Goal: Find contact information: Obtain details needed to contact an individual or organization

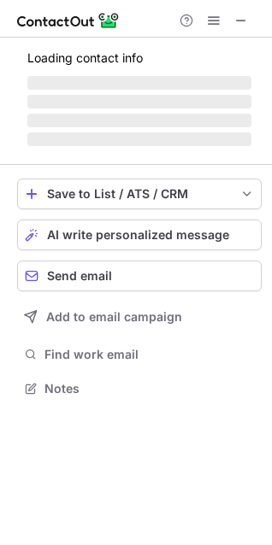
scroll to position [414, 272]
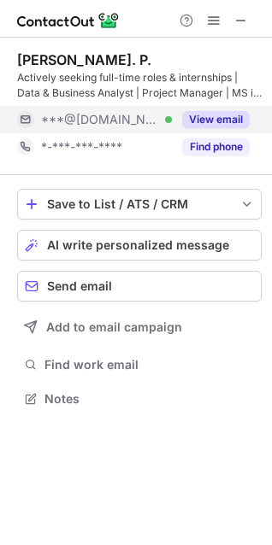
click at [38, 125] on div "***@[DOMAIN_NAME] Verified" at bounding box center [94, 119] width 155 height 27
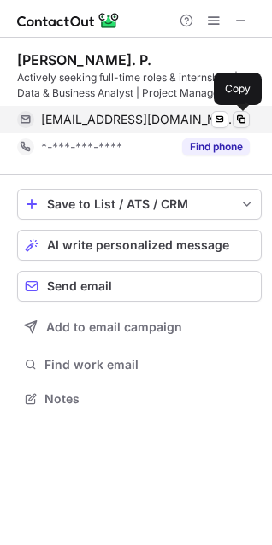
click at [242, 120] on span at bounding box center [241, 120] width 14 height 14
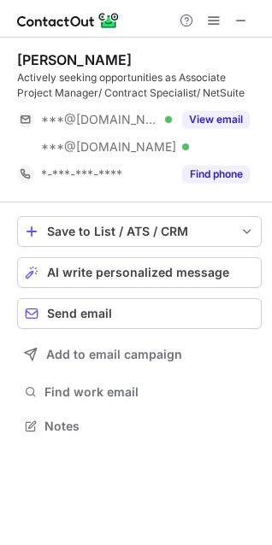
scroll to position [414, 272]
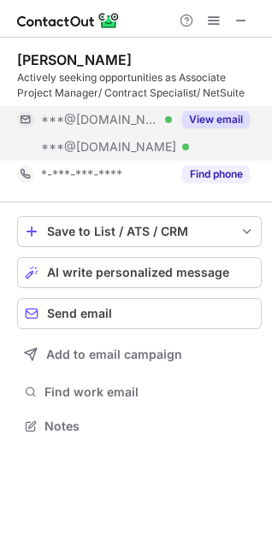
click at [21, 112] on div at bounding box center [25, 119] width 17 height 17
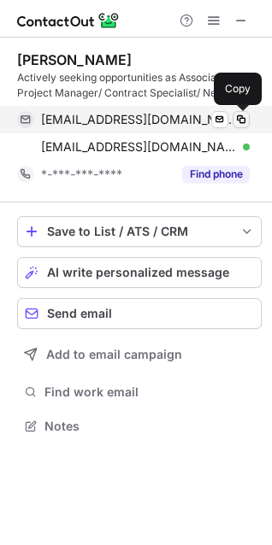
click at [240, 119] on span at bounding box center [241, 120] width 14 height 14
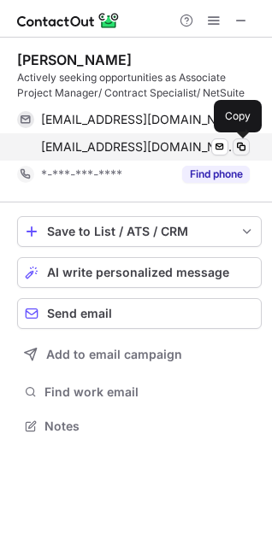
click at [243, 147] on span at bounding box center [241, 147] width 14 height 14
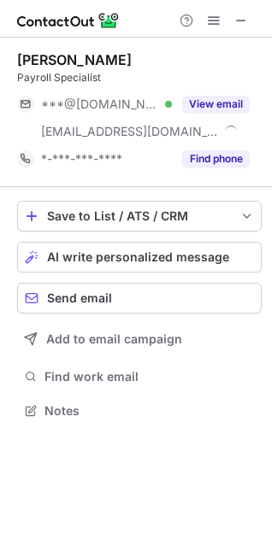
scroll to position [399, 272]
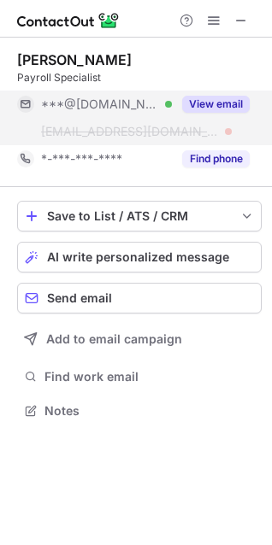
click at [203, 101] on button "View email" at bounding box center [215, 104] width 67 height 17
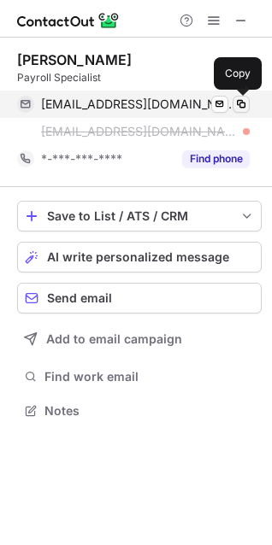
click at [242, 108] on span at bounding box center [241, 104] width 14 height 14
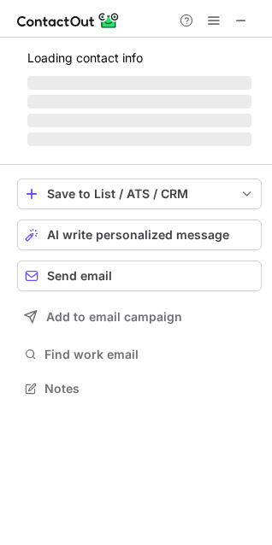
scroll to position [387, 272]
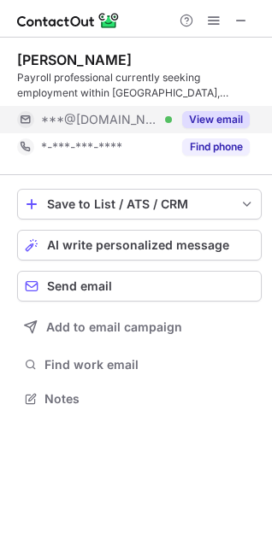
click at [200, 123] on button "View email" at bounding box center [215, 119] width 67 height 17
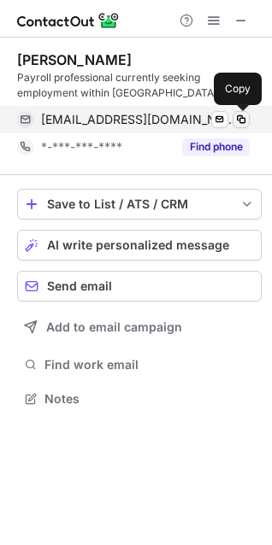
click at [243, 120] on span at bounding box center [241, 120] width 14 height 14
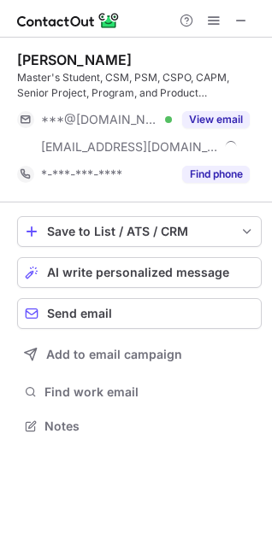
scroll to position [414, 272]
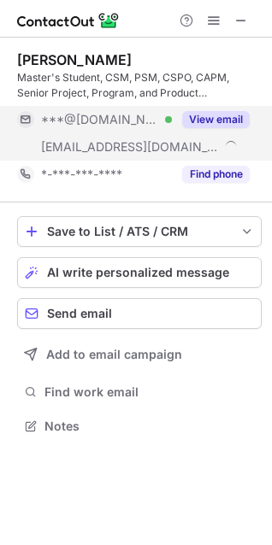
click at [209, 117] on button "View email" at bounding box center [215, 119] width 67 height 17
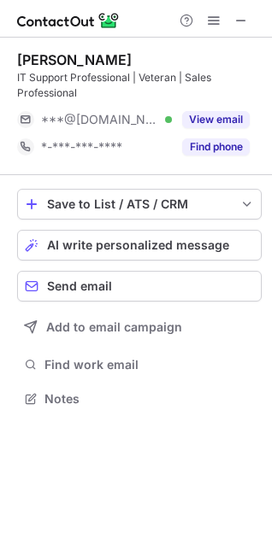
scroll to position [387, 272]
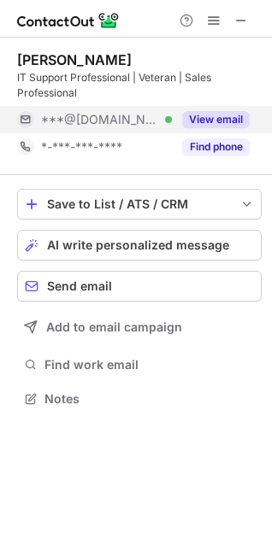
click at [25, 118] on span at bounding box center [26, 120] width 14 height 14
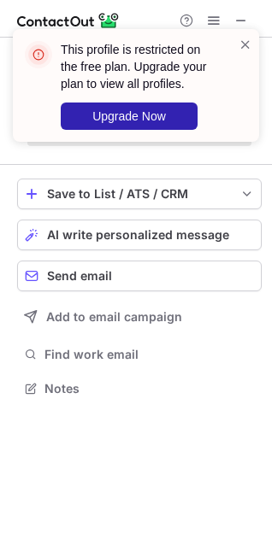
scroll to position [377, 272]
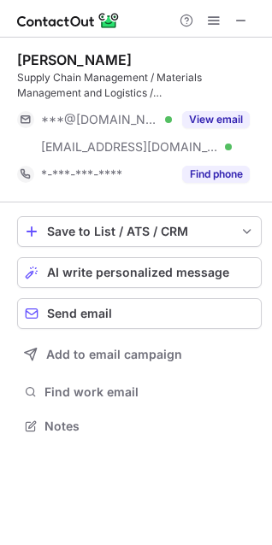
scroll to position [414, 272]
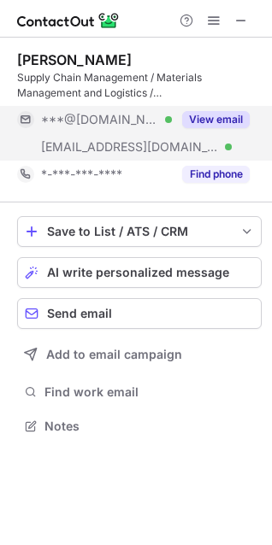
click at [20, 116] on span at bounding box center [26, 120] width 14 height 14
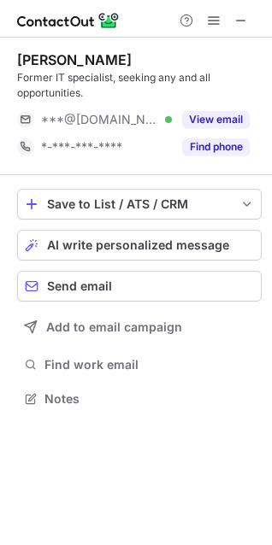
scroll to position [387, 272]
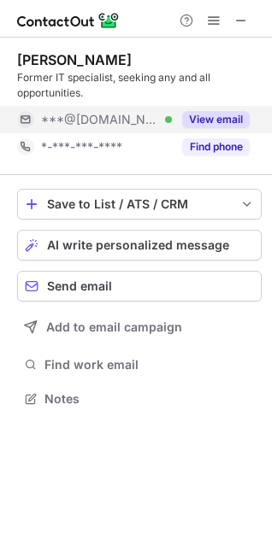
click at [17, 119] on div at bounding box center [25, 119] width 17 height 17
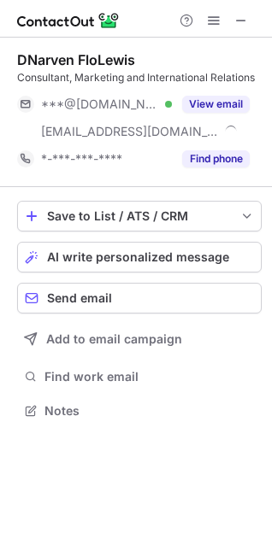
scroll to position [399, 272]
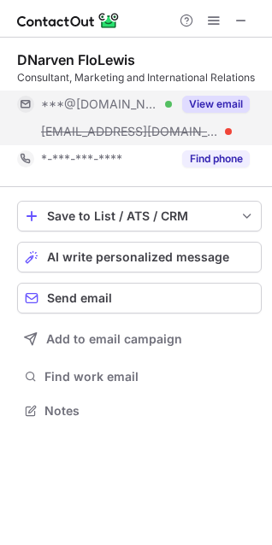
click at [26, 100] on span at bounding box center [26, 104] width 14 height 14
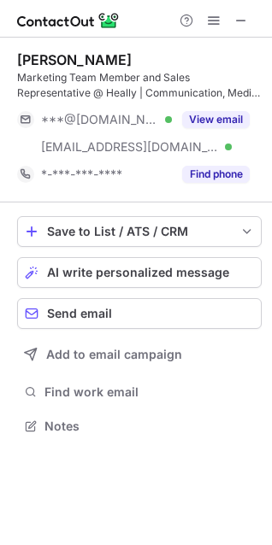
scroll to position [414, 272]
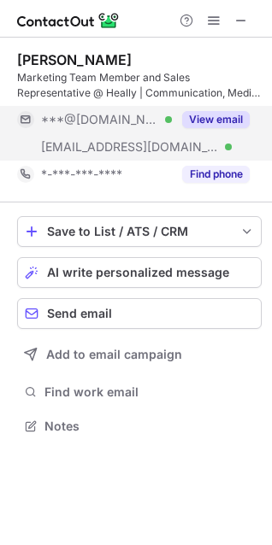
click at [55, 122] on span "***@[DOMAIN_NAME]" at bounding box center [100, 119] width 118 height 15
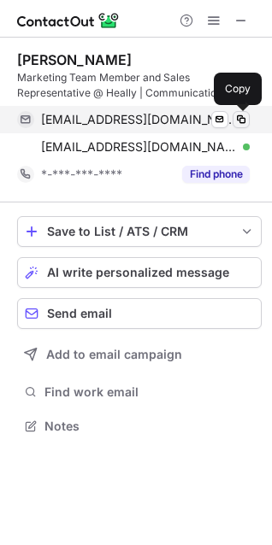
click at [242, 118] on span at bounding box center [241, 120] width 14 height 14
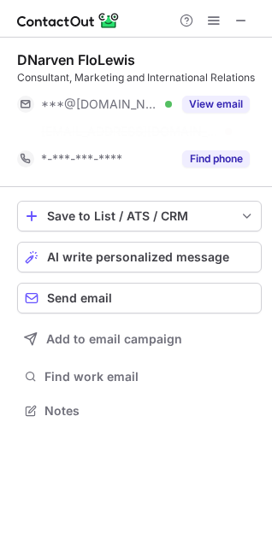
scroll to position [371, 272]
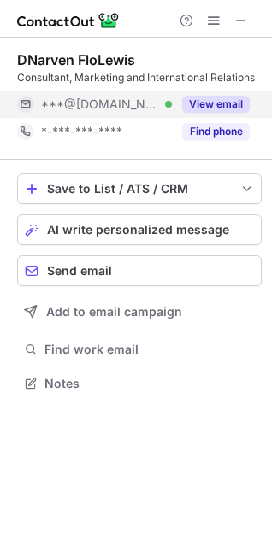
click at [29, 101] on span at bounding box center [26, 104] width 14 height 14
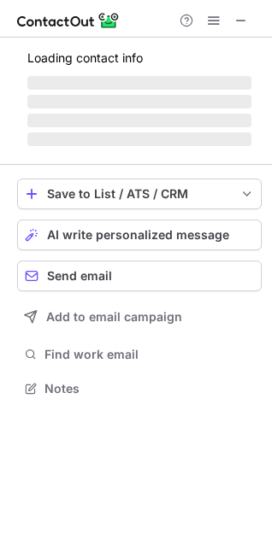
scroll to position [414, 272]
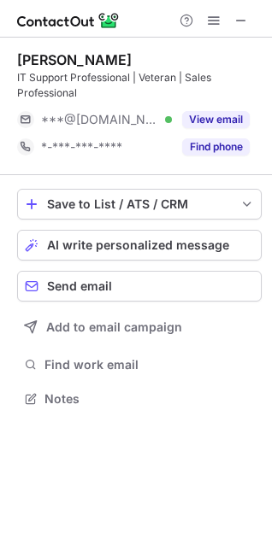
scroll to position [387, 272]
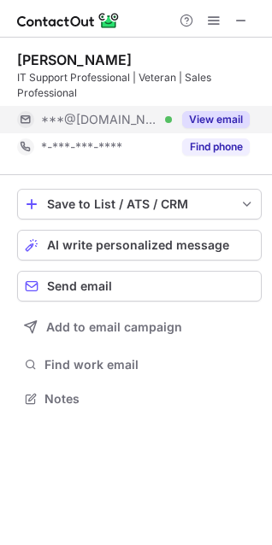
click at [41, 119] on span "***@[DOMAIN_NAME]" at bounding box center [100, 119] width 118 height 15
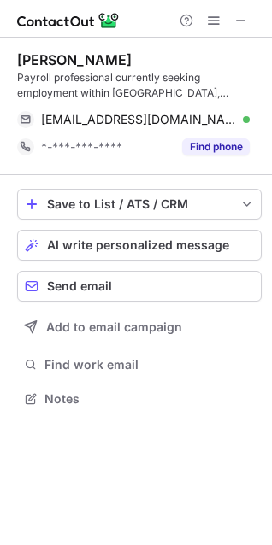
scroll to position [387, 272]
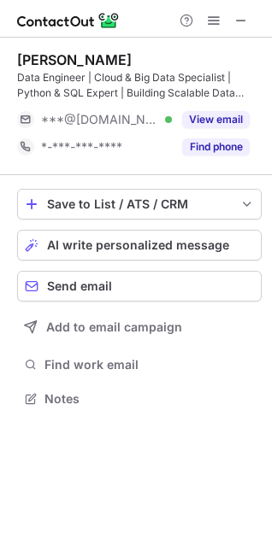
scroll to position [387, 272]
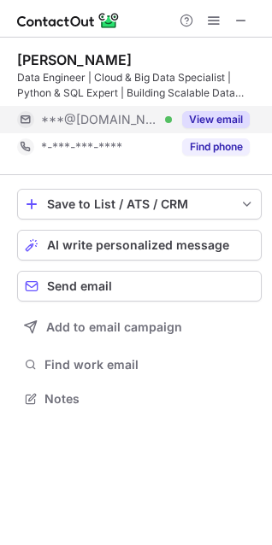
click at [25, 110] on div "***@gmail.com Verified" at bounding box center [94, 119] width 155 height 27
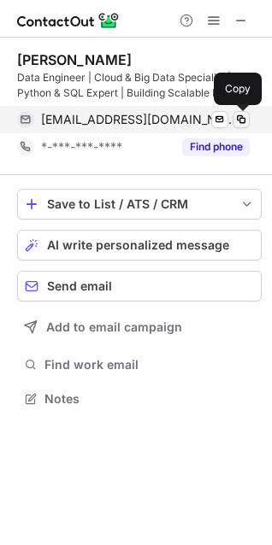
click at [240, 112] on button at bounding box center [240, 119] width 17 height 17
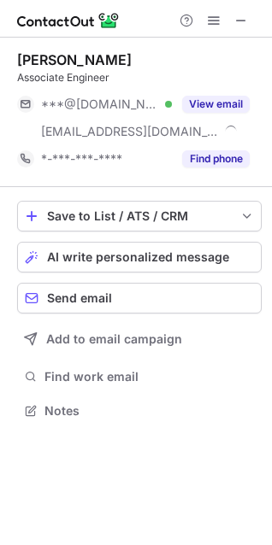
scroll to position [399, 272]
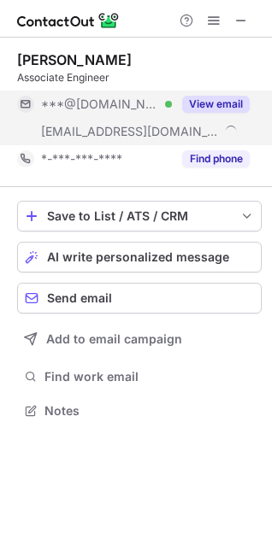
click at [21, 102] on span at bounding box center [26, 104] width 14 height 14
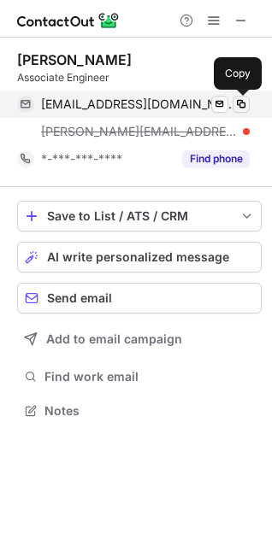
click at [244, 103] on span at bounding box center [241, 104] width 14 height 14
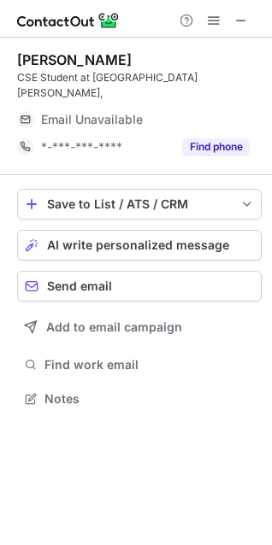
scroll to position [387, 272]
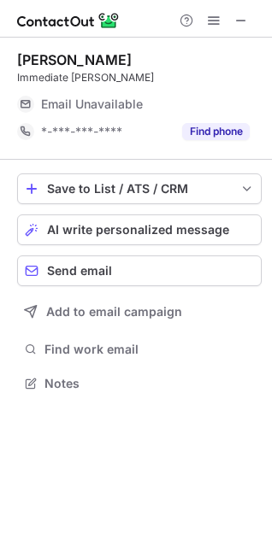
scroll to position [371, 272]
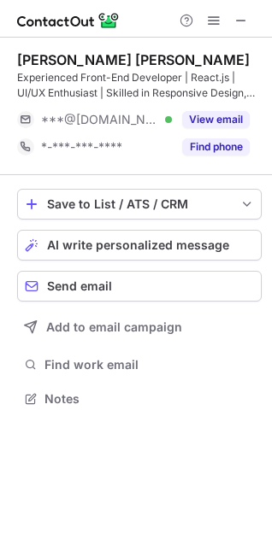
scroll to position [387, 272]
click at [12, 117] on div "Yamini Sai Venkata Experienced Front-End Developer | React.js | UI/UX Enthusias…" at bounding box center [136, 231] width 272 height 387
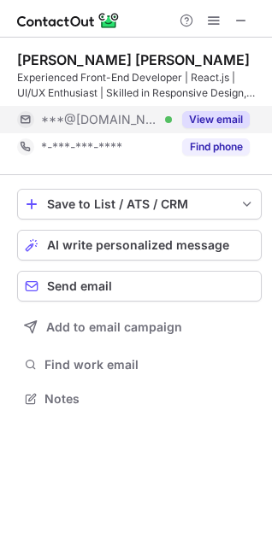
click at [27, 118] on span at bounding box center [26, 120] width 14 height 14
click at [59, 118] on span "***@[DOMAIN_NAME]" at bounding box center [100, 119] width 118 height 15
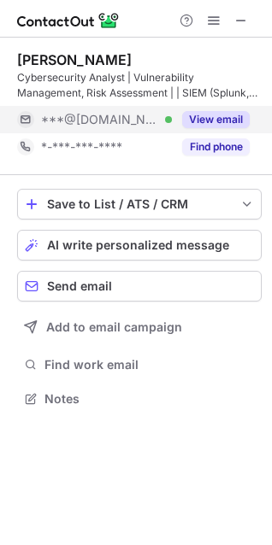
click at [202, 120] on button "View email" at bounding box center [215, 119] width 67 height 17
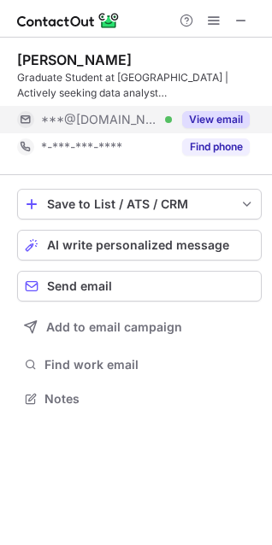
click at [202, 114] on button "View email" at bounding box center [215, 119] width 67 height 17
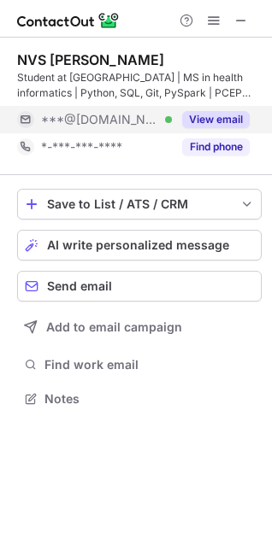
click at [196, 124] on button "View email" at bounding box center [215, 119] width 67 height 17
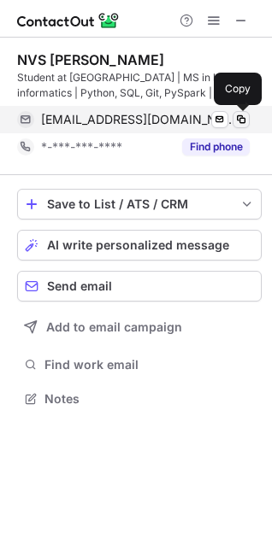
click at [239, 120] on span at bounding box center [241, 120] width 14 height 14
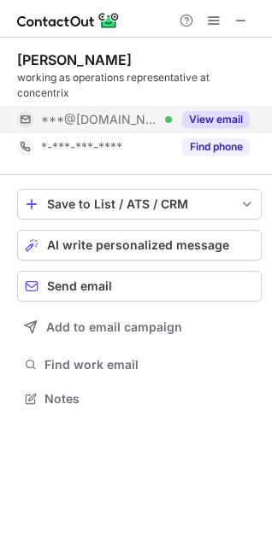
click at [57, 122] on span "***@[DOMAIN_NAME]" at bounding box center [100, 119] width 118 height 15
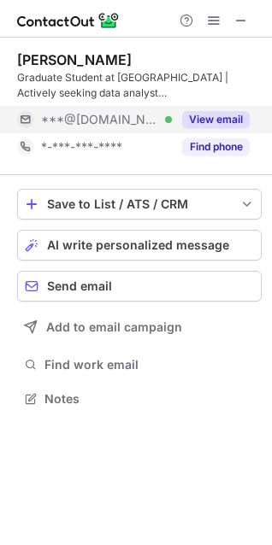
click at [83, 117] on span "***@[DOMAIN_NAME]" at bounding box center [100, 119] width 118 height 15
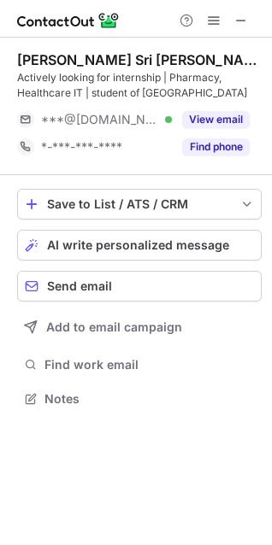
scroll to position [387, 272]
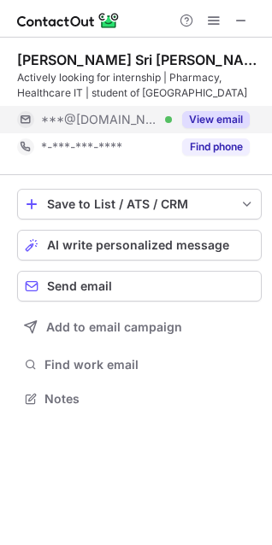
click at [143, 109] on div "***@gmail.com Verified" at bounding box center [94, 119] width 155 height 27
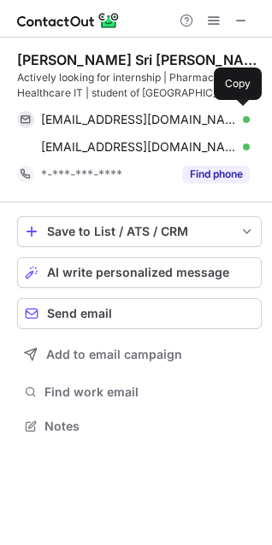
scroll to position [414, 272]
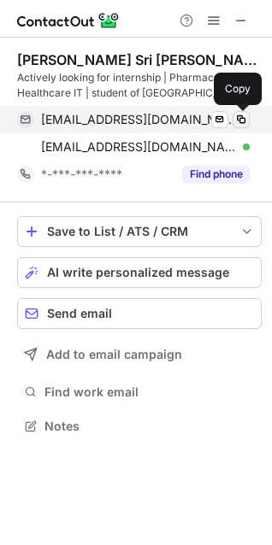
click at [243, 114] on span at bounding box center [241, 120] width 14 height 14
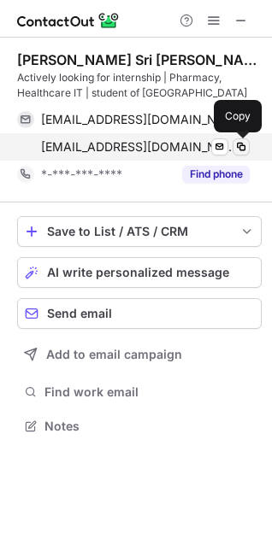
click at [241, 144] on span at bounding box center [241, 147] width 14 height 14
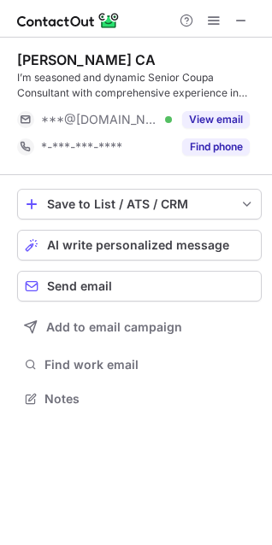
scroll to position [387, 272]
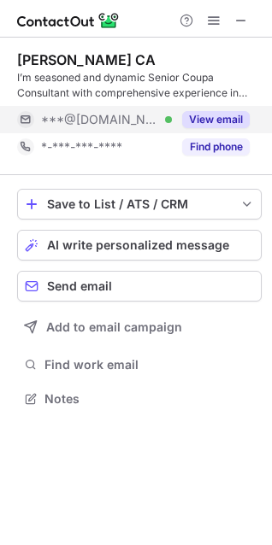
click at [106, 110] on div "***@gmail.com Verified" at bounding box center [94, 119] width 155 height 27
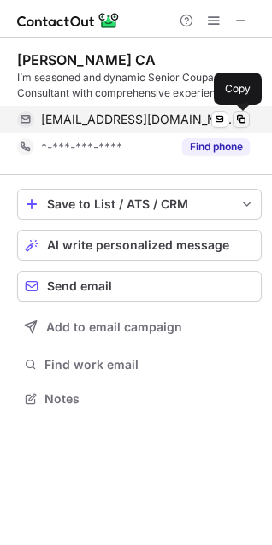
click at [241, 116] on span at bounding box center [241, 120] width 14 height 14
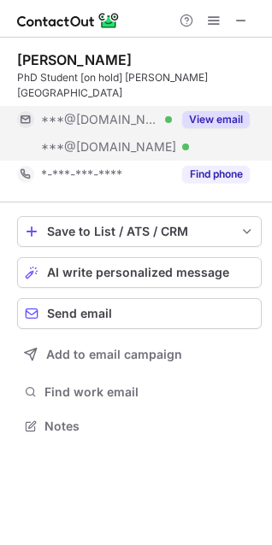
scroll to position [399, 272]
click at [212, 111] on button "View email" at bounding box center [215, 119] width 67 height 17
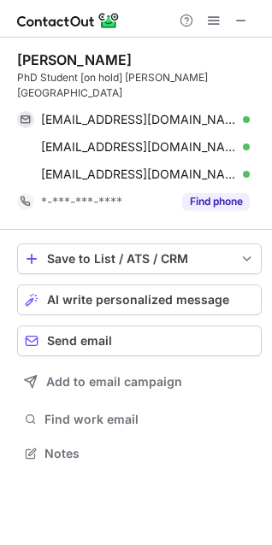
scroll to position [426, 272]
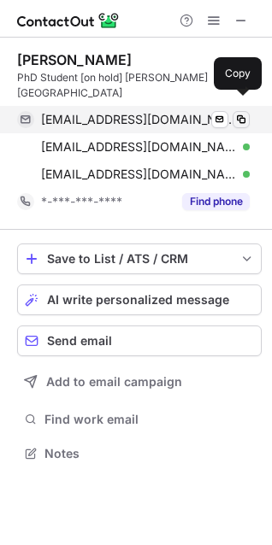
click at [240, 113] on span at bounding box center [241, 120] width 14 height 14
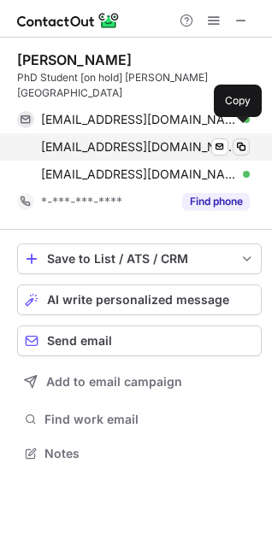
click at [242, 138] on button at bounding box center [240, 146] width 17 height 17
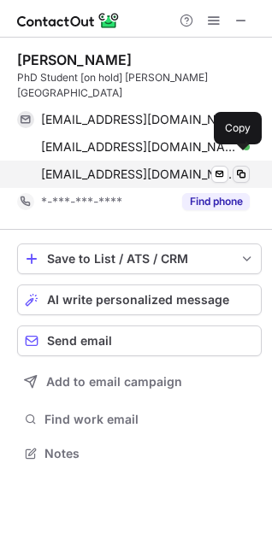
click at [241, 166] on button at bounding box center [240, 174] width 17 height 17
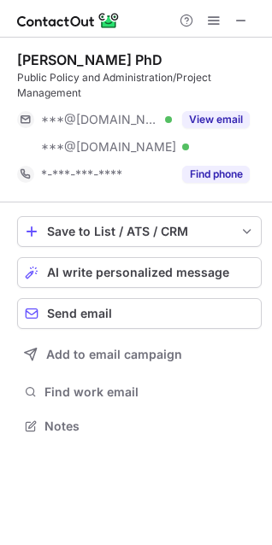
scroll to position [414, 272]
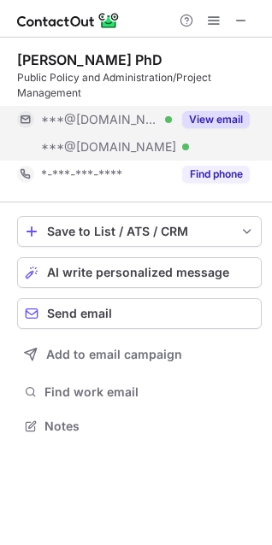
click at [198, 112] on button "View email" at bounding box center [215, 119] width 67 height 17
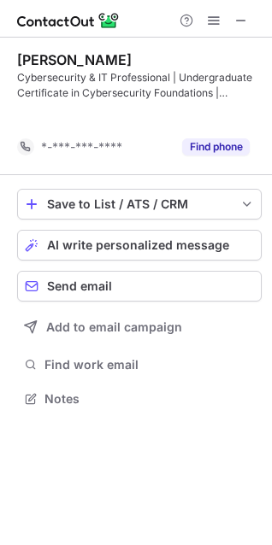
scroll to position [359, 272]
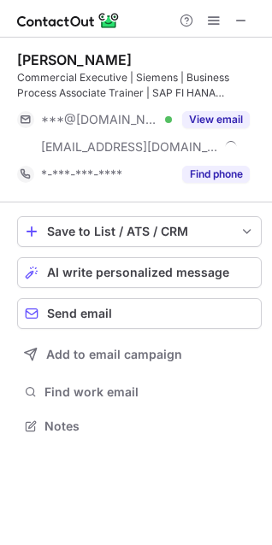
scroll to position [414, 272]
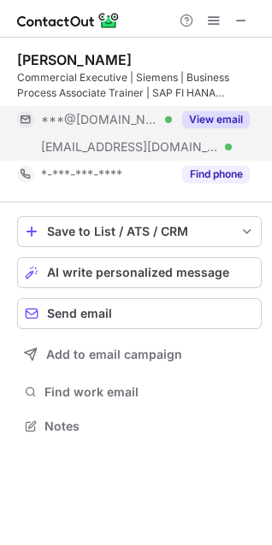
click at [51, 114] on span "***@[DOMAIN_NAME]" at bounding box center [100, 119] width 118 height 15
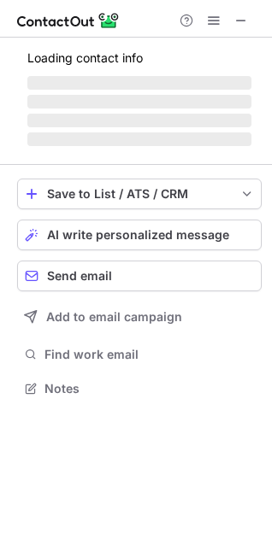
scroll to position [387, 272]
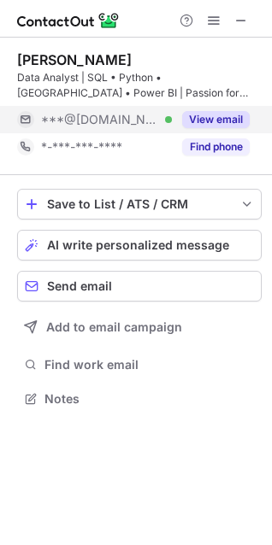
click at [62, 126] on span "***@[DOMAIN_NAME]" at bounding box center [100, 119] width 118 height 15
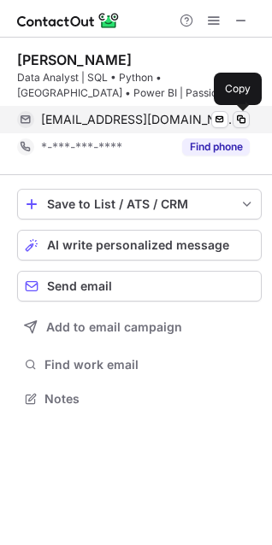
click at [238, 120] on span at bounding box center [241, 120] width 14 height 14
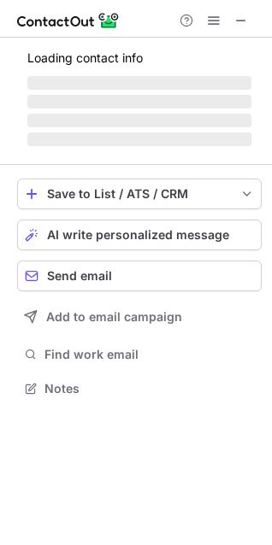
scroll to position [414, 272]
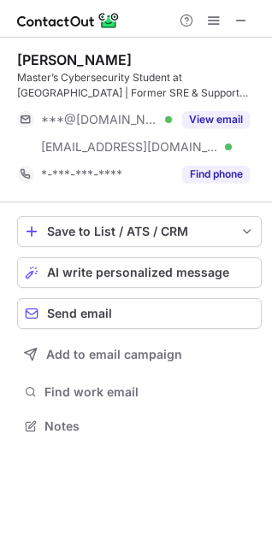
scroll to position [414, 272]
click at [56, 105] on div "[PERSON_NAME] Master’s Cybersecurity Student at [GEOGRAPHIC_DATA] | Former SRE …" at bounding box center [139, 119] width 244 height 137
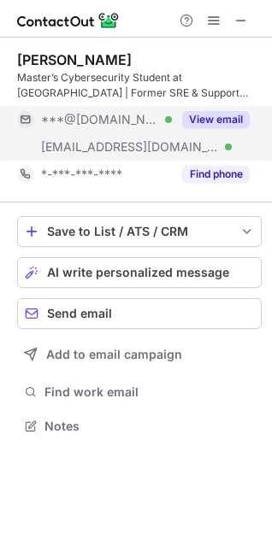
click at [69, 114] on span "***@[DOMAIN_NAME]" at bounding box center [100, 119] width 118 height 15
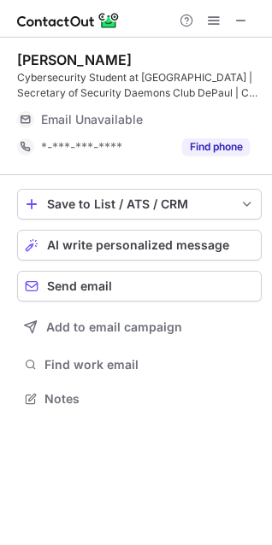
scroll to position [387, 272]
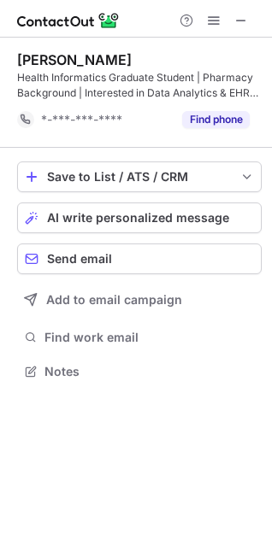
scroll to position [359, 272]
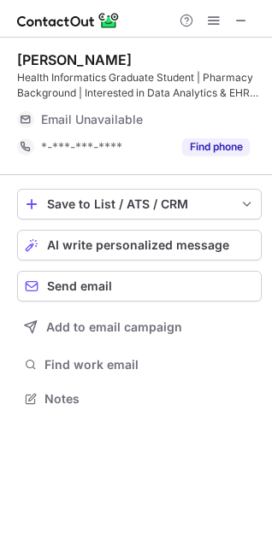
scroll to position [387, 272]
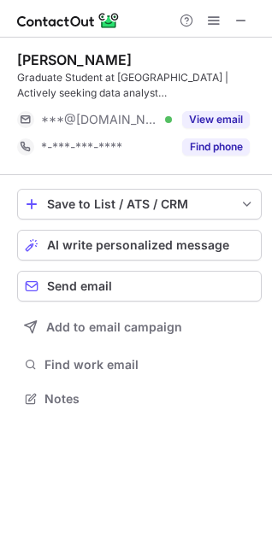
scroll to position [387, 272]
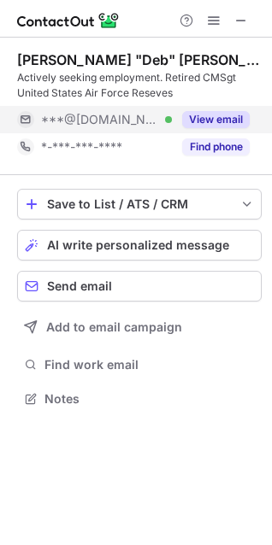
scroll to position [387, 272]
click at [51, 122] on span "***@[DOMAIN_NAME]" at bounding box center [100, 119] width 118 height 15
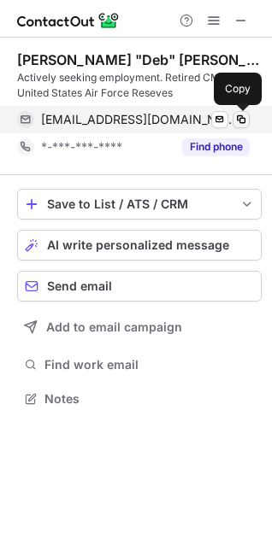
click at [241, 122] on span at bounding box center [241, 120] width 14 height 14
click at [240, 114] on span at bounding box center [241, 120] width 14 height 14
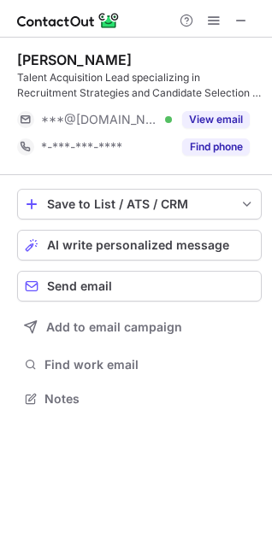
click at [83, 114] on span "***@[DOMAIN_NAME]" at bounding box center [100, 119] width 118 height 15
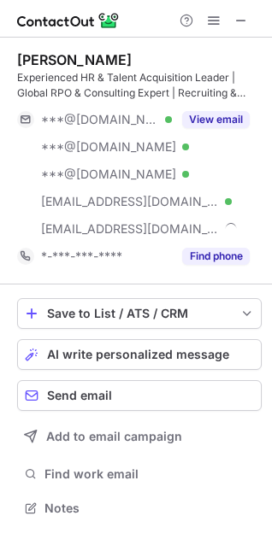
scroll to position [496, 272]
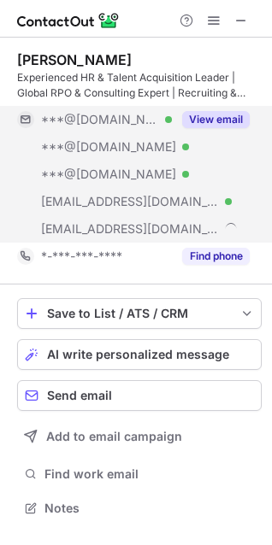
click at [25, 109] on div "***@[DOMAIN_NAME] Verified" at bounding box center [94, 119] width 155 height 27
